Goal: Task Accomplishment & Management: Manage account settings

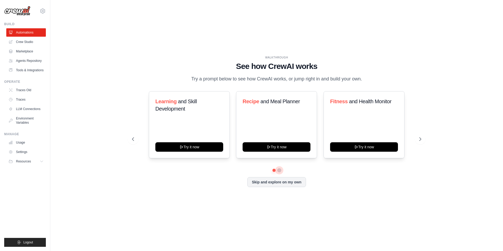
click at [279, 170] on button at bounding box center [279, 170] width 4 height 4
click at [24, 61] on link "Agents Repository" at bounding box center [27, 61] width 40 height 8
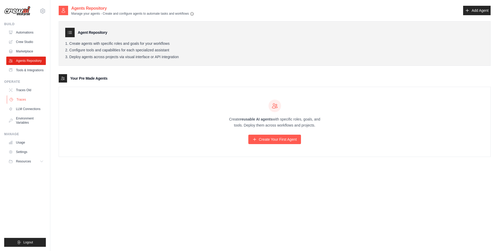
click at [31, 102] on link "Traces" at bounding box center [27, 99] width 40 height 8
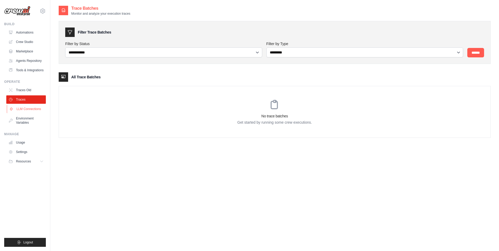
click at [28, 110] on link "LLM Connections" at bounding box center [27, 109] width 40 height 8
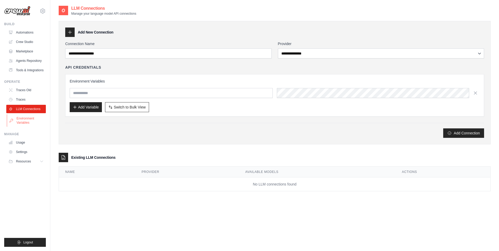
click at [24, 120] on link "Environment Variables" at bounding box center [27, 120] width 40 height 13
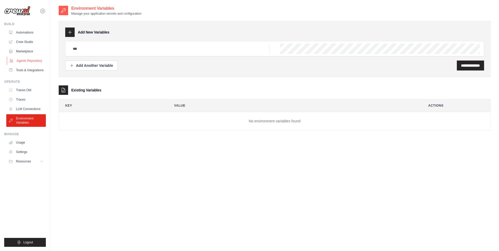
click at [26, 64] on link "Agents Repository" at bounding box center [27, 61] width 40 height 8
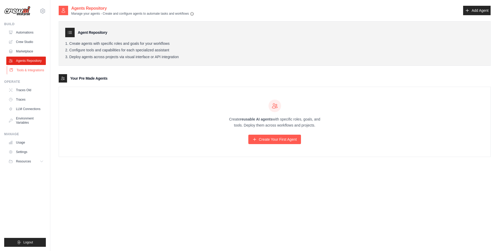
click at [29, 72] on link "Tools & Integrations" at bounding box center [27, 70] width 40 height 8
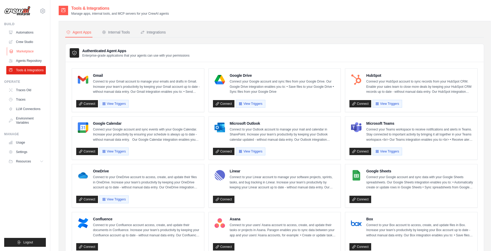
click at [32, 55] on link "Marketplace" at bounding box center [27, 51] width 40 height 8
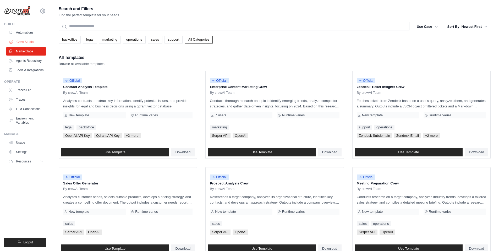
click at [35, 43] on link "Crew Studio" at bounding box center [27, 42] width 40 height 8
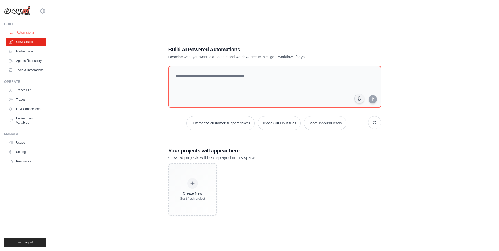
click at [34, 31] on link "Automations" at bounding box center [27, 32] width 40 height 8
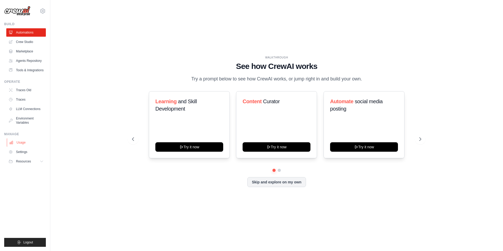
click at [29, 141] on link "Usage" at bounding box center [27, 142] width 40 height 8
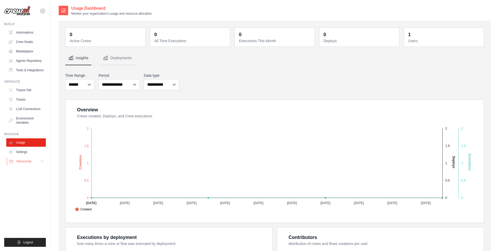
click at [33, 162] on button "Resources" at bounding box center [27, 161] width 40 height 8
click at [26, 12] on img at bounding box center [17, 11] width 26 height 10
click at [44, 11] on icon at bounding box center [43, 11] width 6 height 6
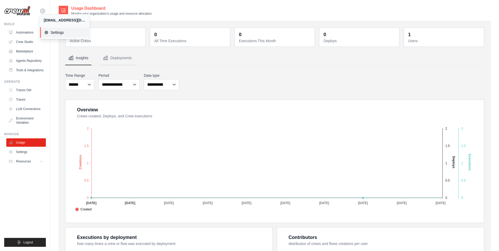
click at [52, 30] on span "Settings" at bounding box center [64, 32] width 41 height 5
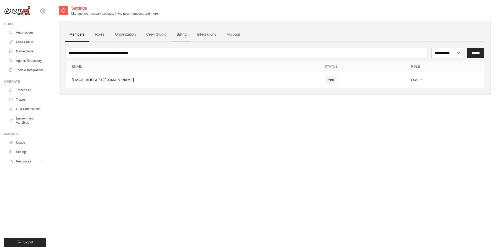
click at [186, 36] on link "Billing" at bounding box center [182, 34] width 18 height 14
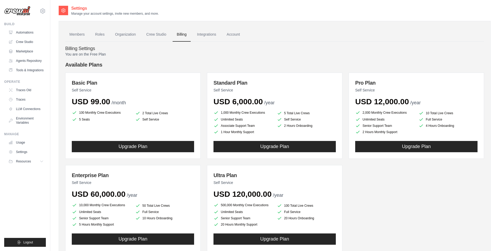
drag, startPoint x: 279, startPoint y: 104, endPoint x: 218, endPoint y: 104, distance: 61.0
click at [218, 104] on div "USD 6,000.00 /year" at bounding box center [274, 101] width 122 height 9
click at [81, 34] on link "Members" at bounding box center [77, 34] width 24 height 14
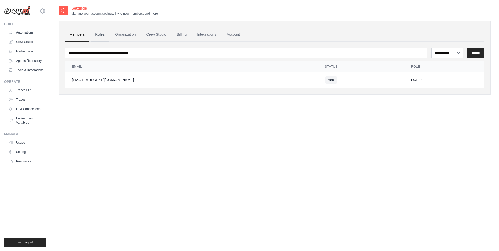
click at [100, 33] on link "Roles" at bounding box center [100, 34] width 18 height 14
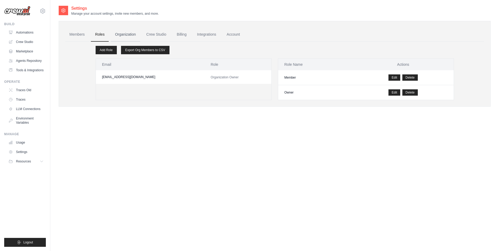
click at [116, 33] on link "Organization" at bounding box center [125, 34] width 29 height 14
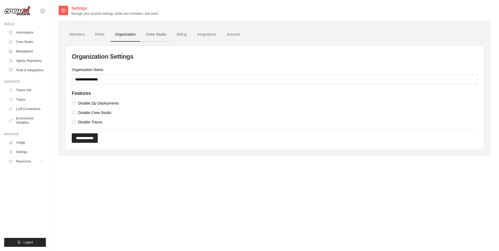
click at [148, 35] on link "Crew Studio" at bounding box center [156, 34] width 28 height 14
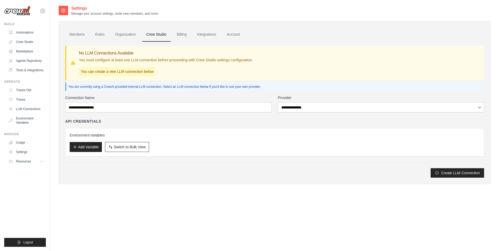
click at [181, 34] on link "Billing" at bounding box center [182, 34] width 18 height 14
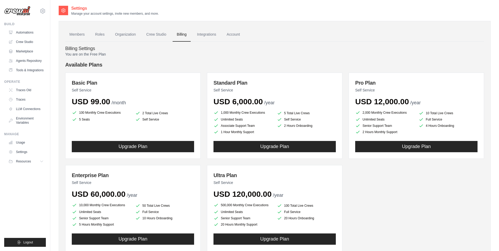
click at [202, 34] on link "Integrations" at bounding box center [206, 34] width 27 height 14
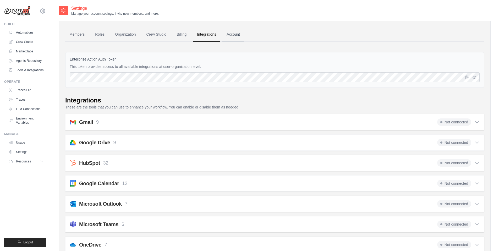
click at [239, 37] on link "Account" at bounding box center [233, 34] width 22 height 14
